Goal: Go to known website: Access a specific website the user already knows

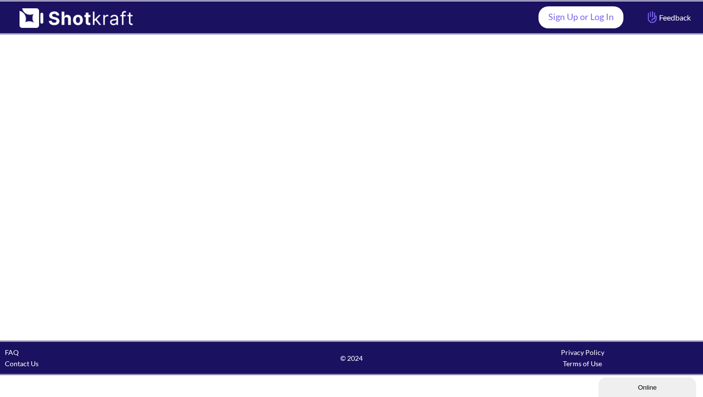
click at [593, 15] on link "Sign Up or Log In" at bounding box center [581, 17] width 85 height 22
click at [569, 13] on link "Sign Up or Log In" at bounding box center [581, 17] width 85 height 22
click at [568, 14] on link "Sign Up or Log In" at bounding box center [581, 17] width 85 height 22
